Goal: Information Seeking & Learning: Learn about a topic

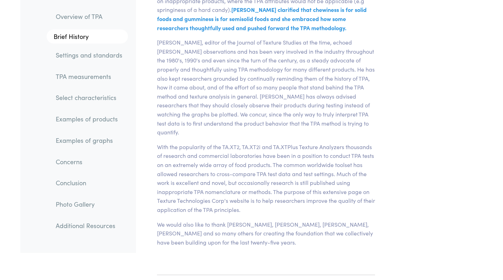
scroll to position [2453, 0]
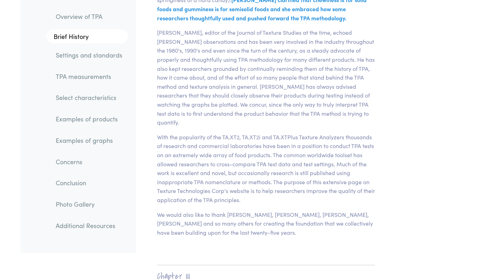
click at [102, 72] on link "TPA measurements" at bounding box center [89, 76] width 78 height 16
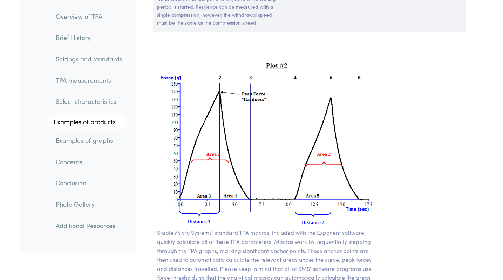
scroll to position [5024, 0]
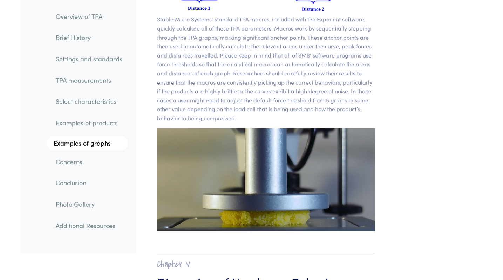
scroll to position [5254, 0]
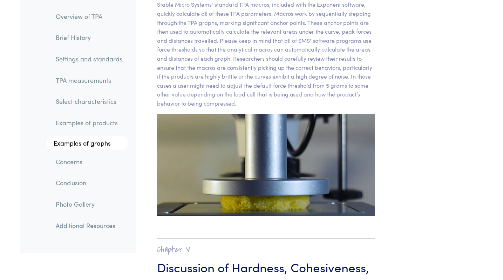
click at [86, 203] on link "Photo Gallery" at bounding box center [89, 204] width 78 height 16
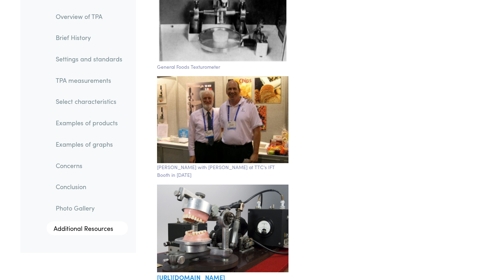
scroll to position [11896, 0]
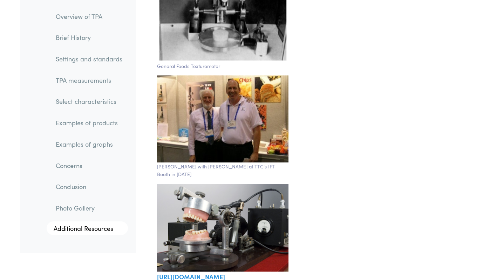
click at [323, 225] on div "Chapter X Photo Gallery [PERSON_NAME] with [PERSON_NAME], [PERSON_NAME] and [PE…" at bounding box center [309, 46] width 347 height 746
click at [195, 272] on link "[URL][DOMAIN_NAME]" at bounding box center [191, 276] width 68 height 9
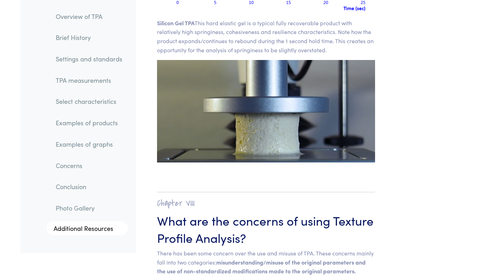
scroll to position [10202, 0]
